Goal: Information Seeking & Learning: Learn about a topic

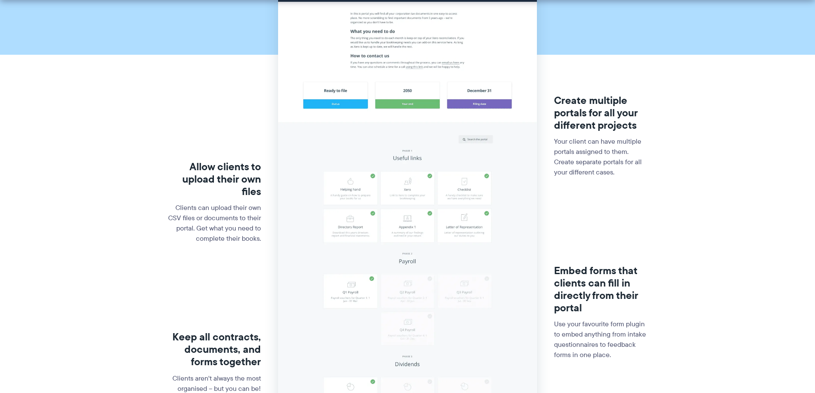
scroll to position [238, 0]
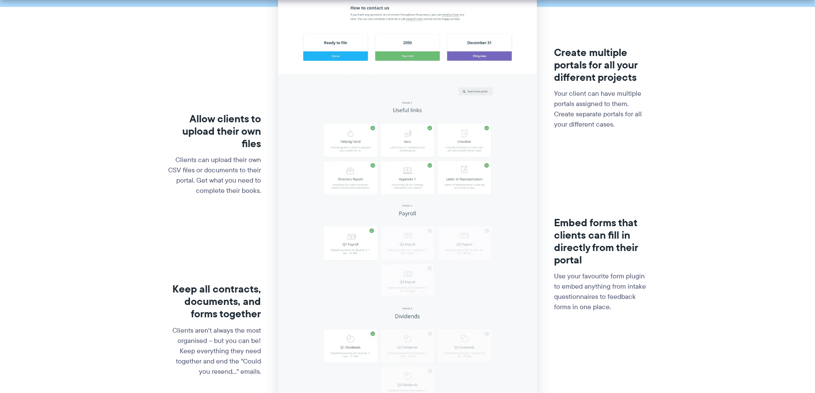
drag, startPoint x: 585, startPoint y: 170, endPoint x: 585, endPoint y: 212, distance: 41.9
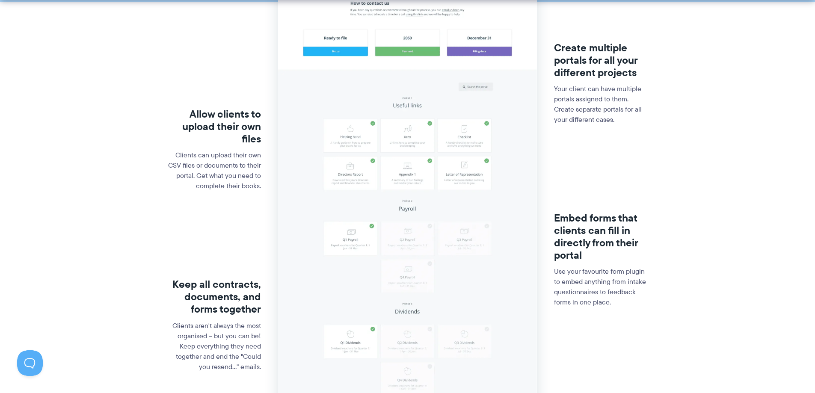
drag, startPoint x: 211, startPoint y: 147, endPoint x: 213, endPoint y: 161, distance: 14.3
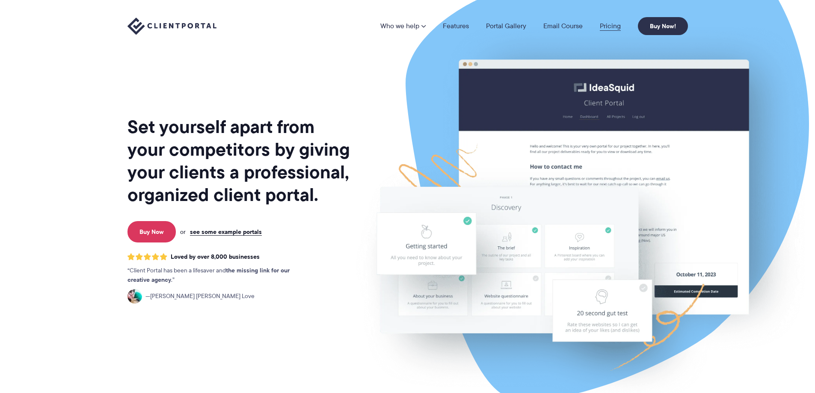
click at [620, 24] on link "Pricing" at bounding box center [610, 26] width 21 height 7
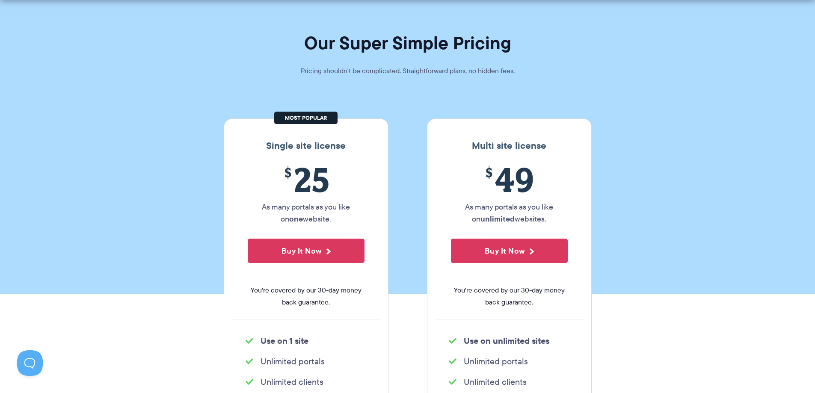
scroll to position [35, 0]
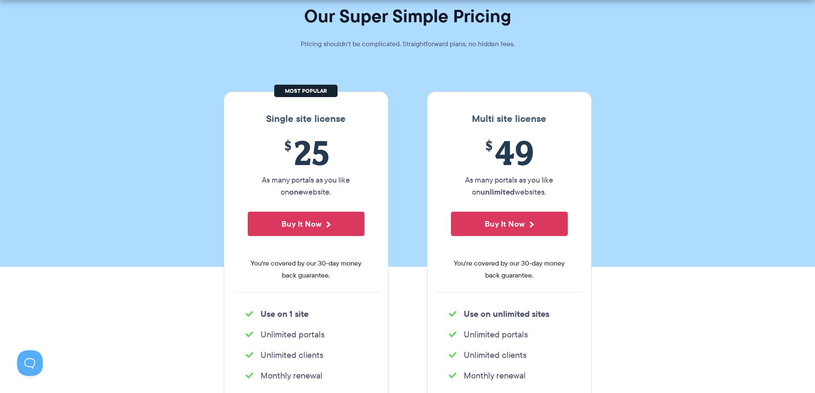
drag, startPoint x: 199, startPoint y: 201, endPoint x: 199, endPoint y: 229, distance: 27.4
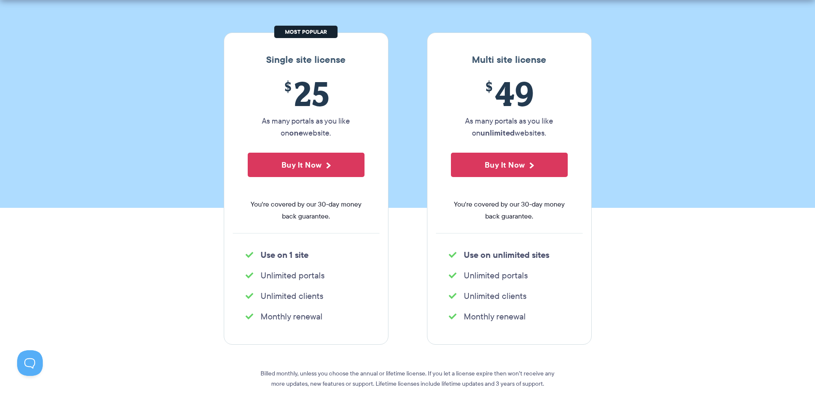
drag, startPoint x: 215, startPoint y: 270, endPoint x: 215, endPoint y: 283, distance: 12.8
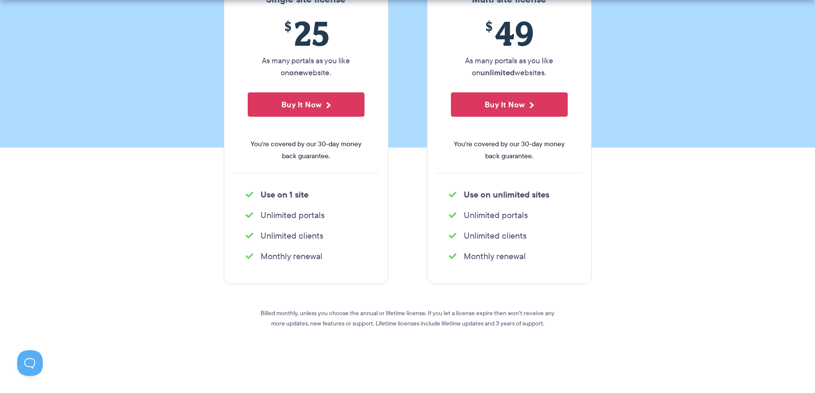
drag, startPoint x: 217, startPoint y: 264, endPoint x: 217, endPoint y: 270, distance: 6.4
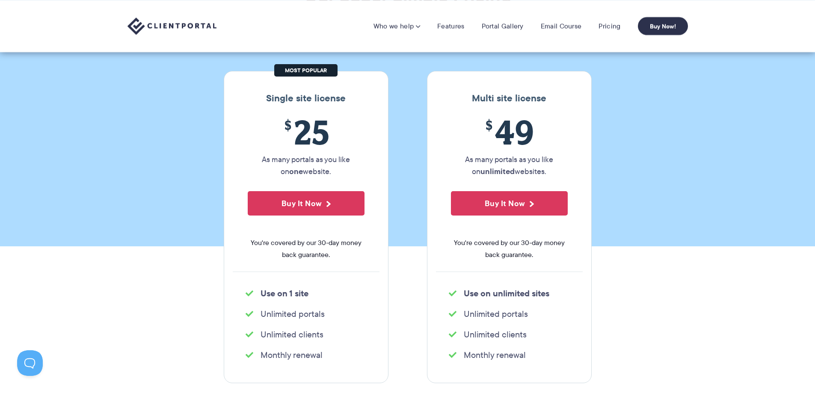
drag, startPoint x: 203, startPoint y: 297, endPoint x: 189, endPoint y: 270, distance: 30.4
